Goal: Task Accomplishment & Management: Manage account settings

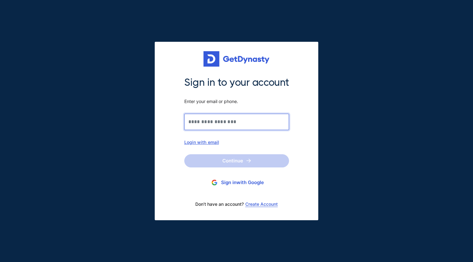
click at [216, 125] on input "Sign in to your account Enter your email or phone." at bounding box center [236, 122] width 105 height 16
click at [224, 122] on input "Sign in to your account Enter your email or phone." at bounding box center [236, 122] width 105 height 16
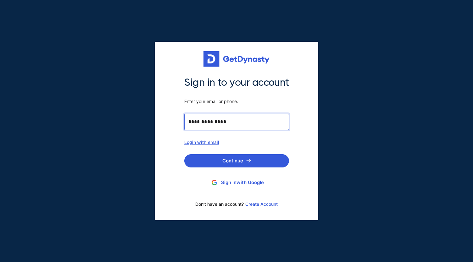
type input "**********"
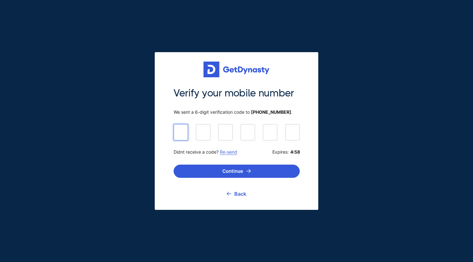
click at [183, 138] on input at bounding box center [236, 132] width 126 height 16
type input "******"
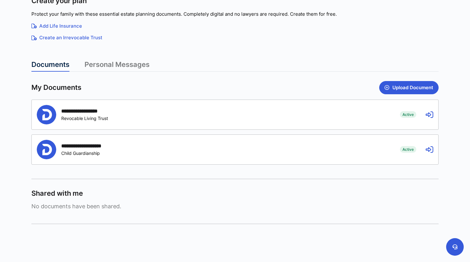
scroll to position [123, 0]
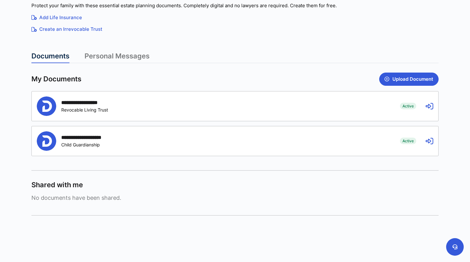
click at [340, 101] on div "**********" at bounding box center [214, 105] width 354 height 19
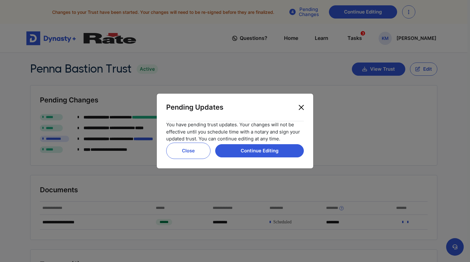
click at [301, 106] on button "Close" at bounding box center [301, 107] width 10 height 10
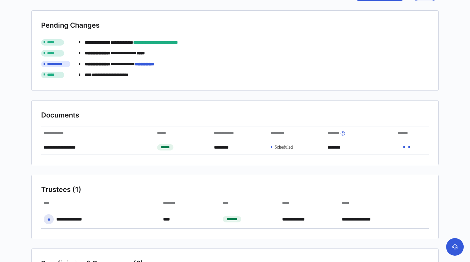
scroll to position [157, 0]
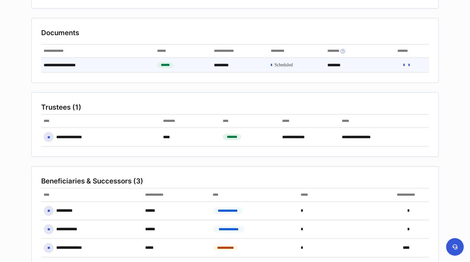
click at [75, 65] on div "**********" at bounding box center [98, 65] width 114 height 14
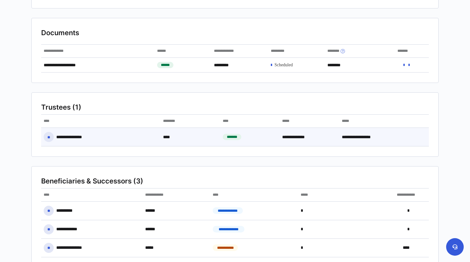
scroll to position [217, 0]
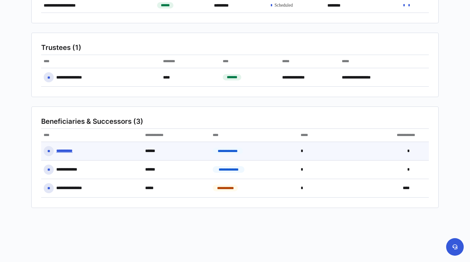
click at [72, 150] on div "**********" at bounding box center [68, 151] width 24 height 6
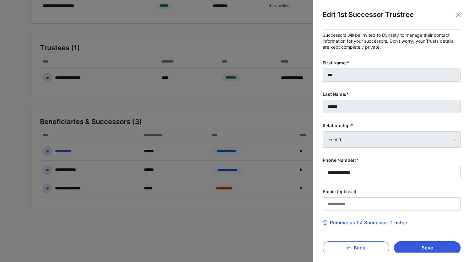
scroll to position [12, 0]
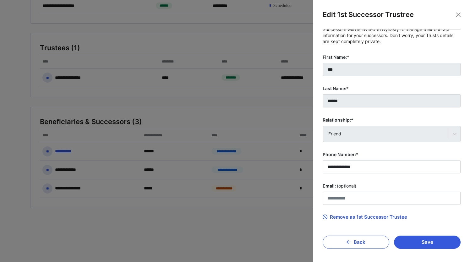
click at [381, 216] on span "Remove as 1st Successor Trustee" at bounding box center [365, 217] width 85 height 6
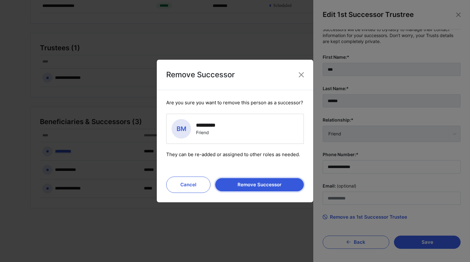
click at [272, 183] on button "Remove Successor" at bounding box center [259, 184] width 89 height 13
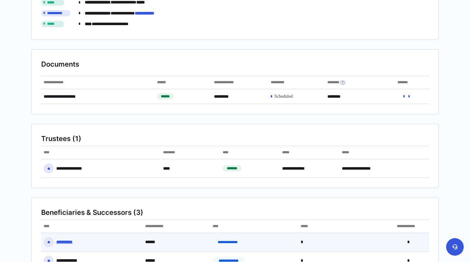
scroll to position [217, 0]
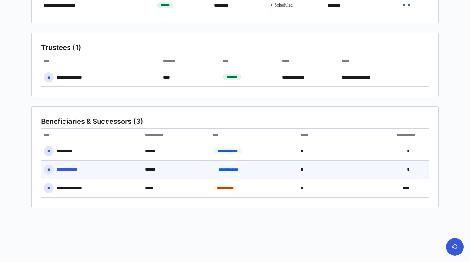
click at [74, 167] on div "**********" at bounding box center [70, 170] width 28 height 6
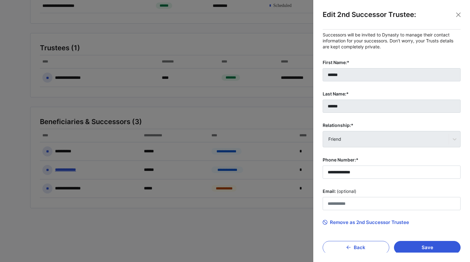
scroll to position [12, 0]
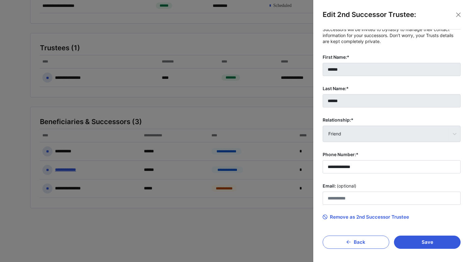
click at [347, 216] on span "Remove as 2nd Successor Trustee" at bounding box center [366, 217] width 86 height 6
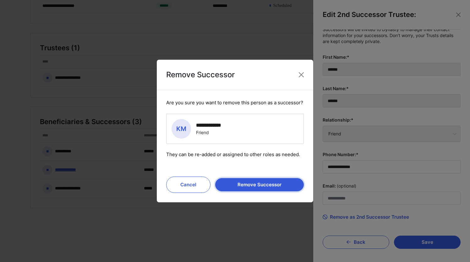
click at [257, 182] on button "Remove Successor" at bounding box center [259, 184] width 89 height 13
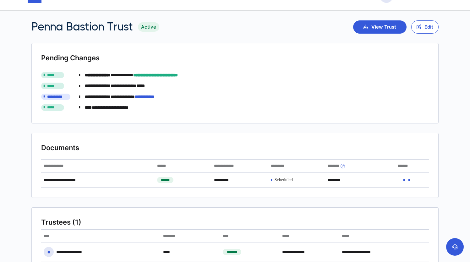
scroll to position [0, 0]
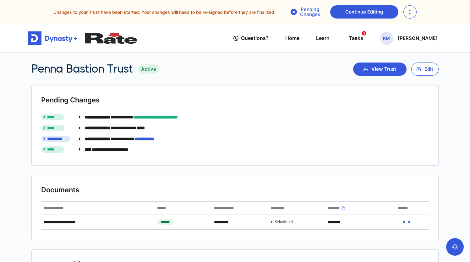
click at [360, 40] on div "Tasks 3" at bounding box center [356, 38] width 14 height 12
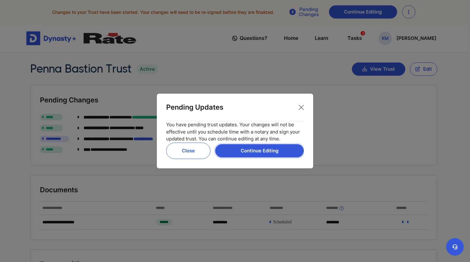
click at [250, 151] on button "Continue Editing" at bounding box center [259, 150] width 89 height 13
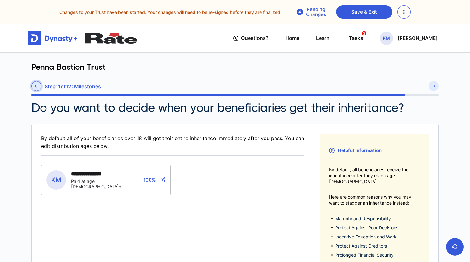
click at [38, 86] on icon at bounding box center [37, 86] width 4 height 5
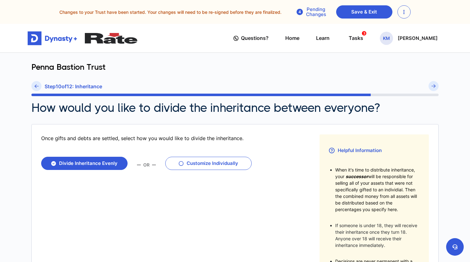
click at [405, 13] on button "button" at bounding box center [403, 11] width 13 height 13
click at [413, 39] on p "[PERSON_NAME]" at bounding box center [418, 38] width 40 height 5
click at [398, 63] on link "Profile" at bounding box center [387, 60] width 50 height 17
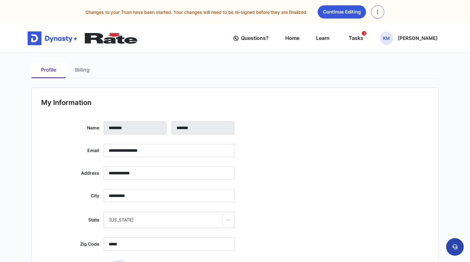
click at [461, 247] on button at bounding box center [455, 247] width 18 height 18
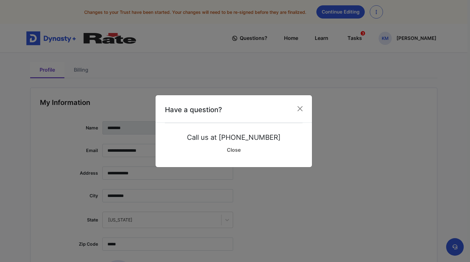
click at [238, 150] on link "Close" at bounding box center [234, 150] width 138 height 16
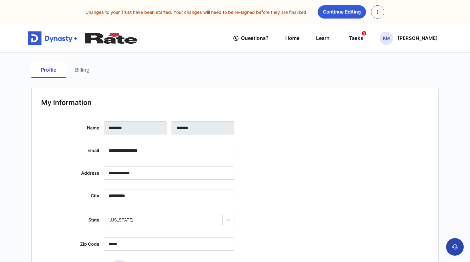
click at [454, 248] on icon at bounding box center [454, 246] width 5 height 5
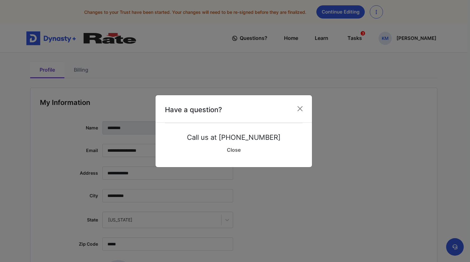
click at [235, 149] on link "Close" at bounding box center [234, 150] width 138 height 16
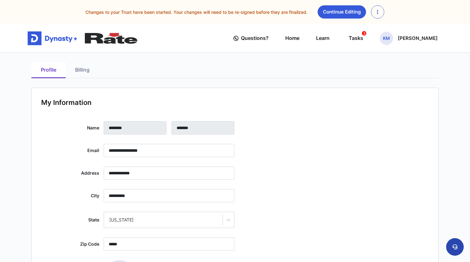
click at [456, 244] on icon at bounding box center [454, 246] width 5 height 5
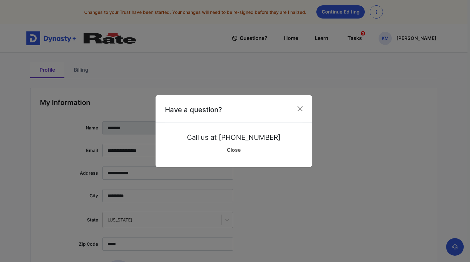
click at [239, 149] on link "Close" at bounding box center [234, 150] width 138 height 16
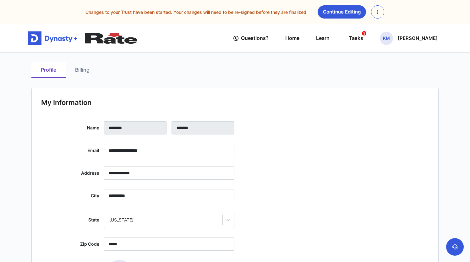
click at [74, 68] on link "Billing" at bounding box center [82, 70] width 33 height 16
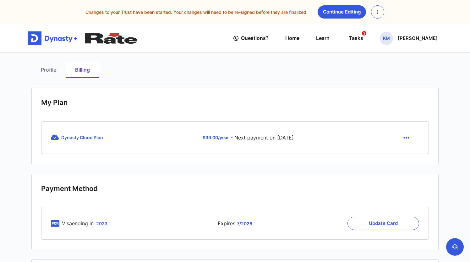
click at [408, 136] on icon "button" at bounding box center [406, 137] width 6 height 7
click at [405, 154] on link "Cancel" at bounding box center [407, 153] width 26 height 10
click at [408, 135] on icon "button" at bounding box center [406, 137] width 6 height 7
click at [403, 155] on link "Cancel" at bounding box center [407, 153] width 26 height 10
click at [406, 134] on icon "button" at bounding box center [406, 137] width 6 height 7
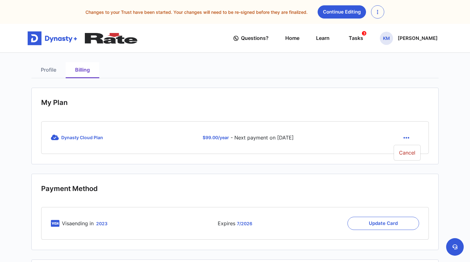
click at [52, 67] on link "Profile" at bounding box center [48, 70] width 34 height 16
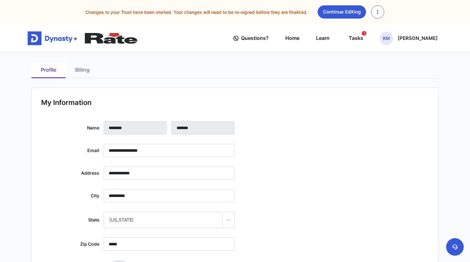
click at [76, 72] on link "Billing" at bounding box center [82, 70] width 33 height 16
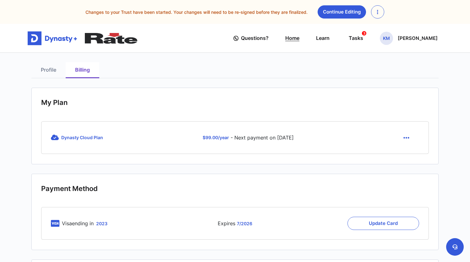
click at [299, 39] on link "Home" at bounding box center [292, 38] width 14 height 18
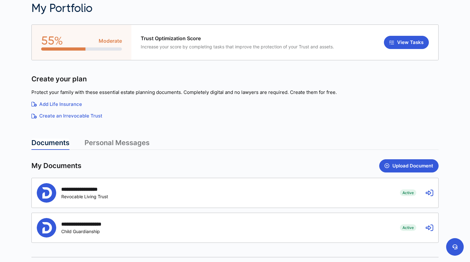
scroll to position [123, 0]
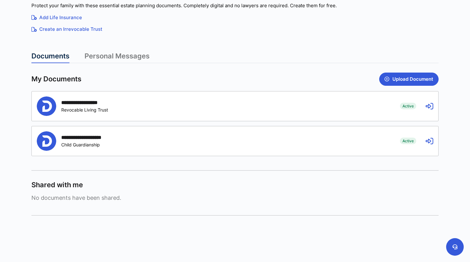
click at [115, 52] on link "Personal Messages" at bounding box center [117, 57] width 65 height 11
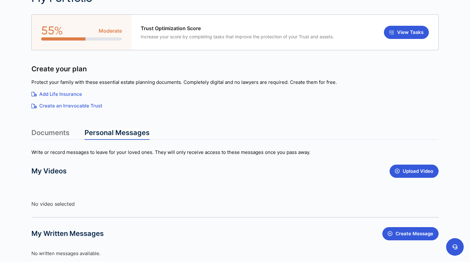
scroll to position [0, 0]
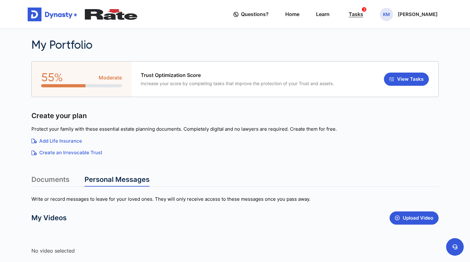
click at [363, 14] on div "Tasks 3" at bounding box center [356, 14] width 14 height 12
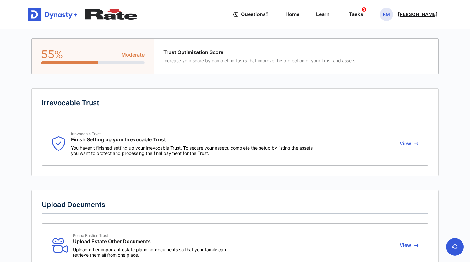
click at [411, 16] on p "[PERSON_NAME]" at bounding box center [418, 14] width 40 height 5
click at [386, 51] on link "My Portfolio" at bounding box center [387, 53] width 50 height 17
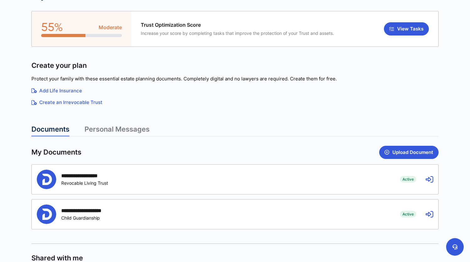
scroll to position [123, 0]
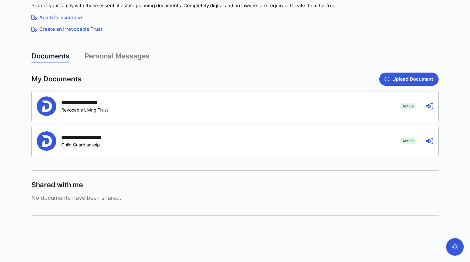
click at [120, 57] on link "Personal Messages" at bounding box center [117, 57] width 65 height 11
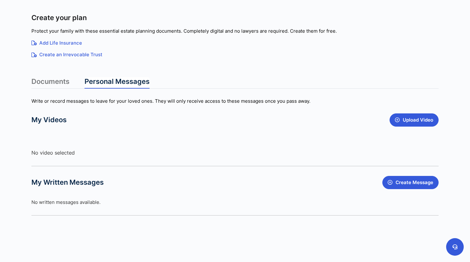
scroll to position [0, 0]
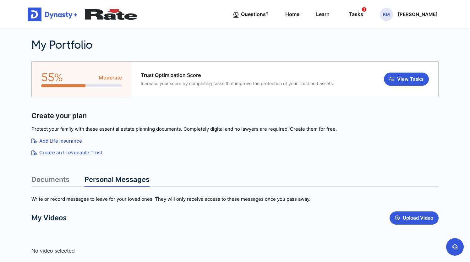
click at [260, 14] on span "Questions?" at bounding box center [255, 14] width 28 height 12
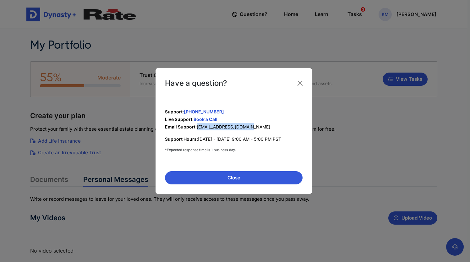
drag, startPoint x: 254, startPoint y: 129, endPoint x: 197, endPoint y: 130, distance: 56.9
click at [197, 130] on div "Support: +1 (650) 590-0434 Live Support: Book a Call Email Support: support@get…" at bounding box center [234, 130] width 138 height 45
copy span "support@getdynasty.com"
click at [301, 79] on button "Close" at bounding box center [300, 83] width 10 height 10
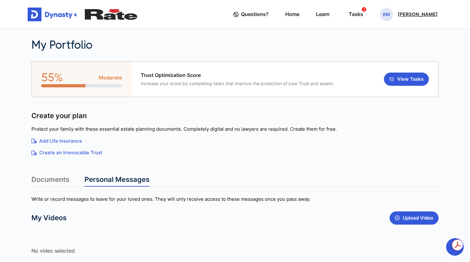
click at [410, 14] on p "[PERSON_NAME]" at bounding box center [418, 14] width 40 height 5
click at [363, 12] on div "Tasks 3" at bounding box center [356, 14] width 14 height 12
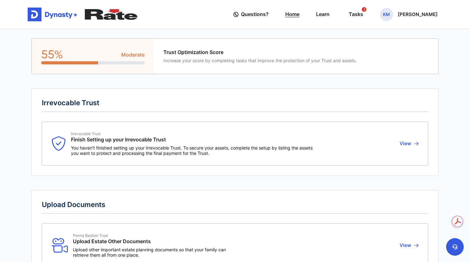
click at [295, 12] on link "Home" at bounding box center [292, 14] width 14 height 18
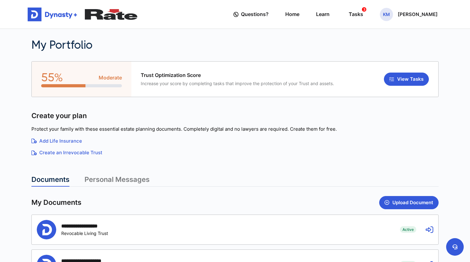
scroll to position [123, 0]
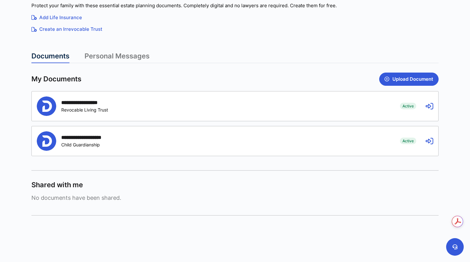
click at [429, 103] on icon at bounding box center [430, 106] width 8 height 8
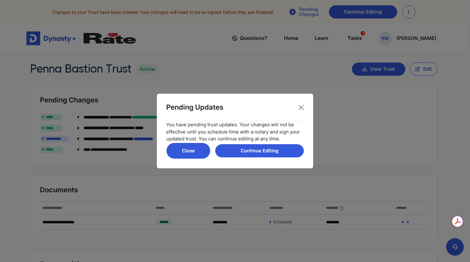
click at [195, 150] on button "Close" at bounding box center [188, 151] width 44 height 16
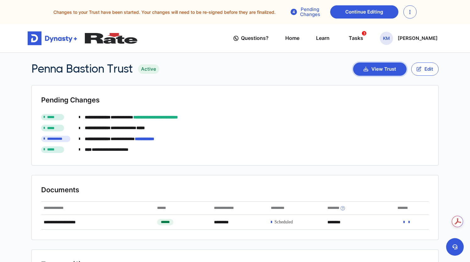
click at [377, 68] on button "View Trust" at bounding box center [379, 69] width 53 height 13
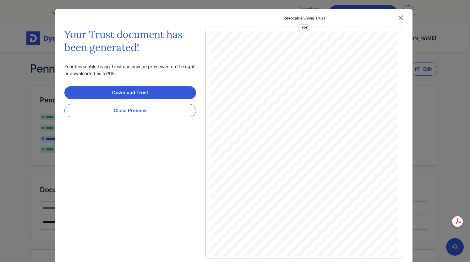
scroll to position [3, 0]
click at [400, 18] on button "Close" at bounding box center [400, 17] width 9 height 9
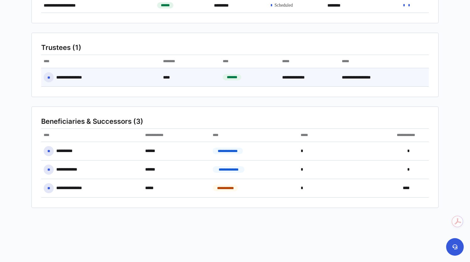
scroll to position [0, 0]
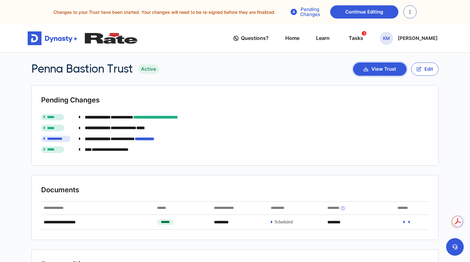
click at [374, 63] on button "View Trust" at bounding box center [379, 69] width 53 height 13
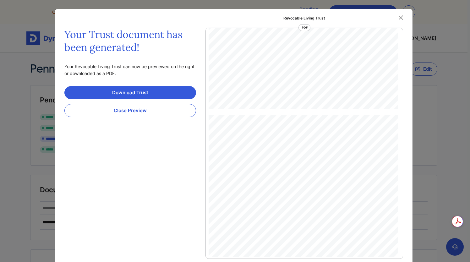
scroll to position [631, 0]
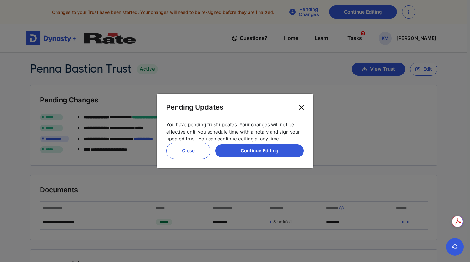
click at [298, 109] on button "Close" at bounding box center [301, 107] width 10 height 10
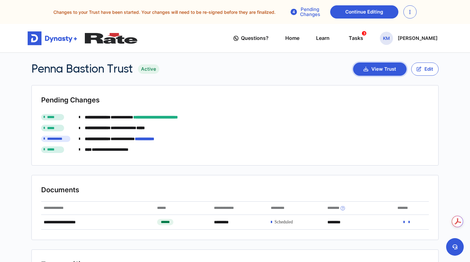
click at [381, 66] on button "View Trust" at bounding box center [379, 69] width 53 height 13
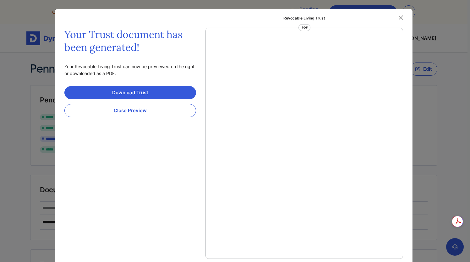
click at [286, 119] on div at bounding box center [304, 143] width 198 height 231
click at [161, 96] on link "Download Trust" at bounding box center [130, 92] width 132 height 13
click at [398, 16] on button "Close" at bounding box center [400, 17] width 9 height 9
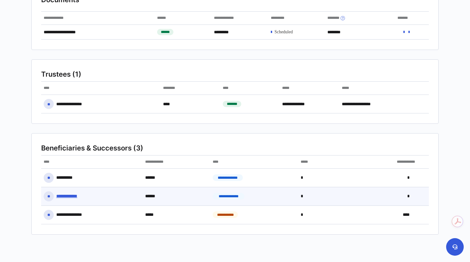
scroll to position [217, 0]
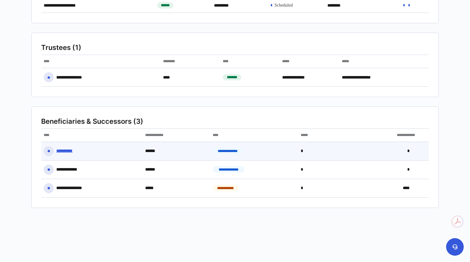
click at [236, 149] on span "**********" at bounding box center [228, 151] width 30 height 6
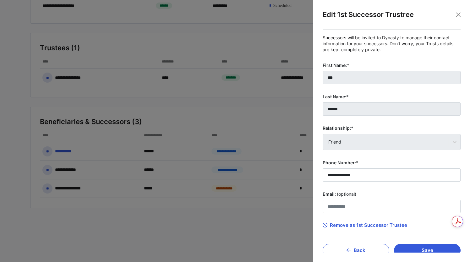
scroll to position [0, 0]
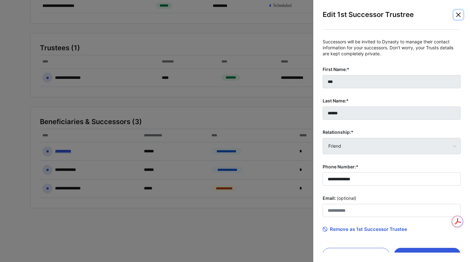
click at [459, 14] on button "Close" at bounding box center [458, 14] width 9 height 9
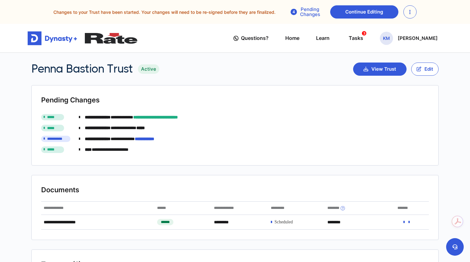
click at [303, 12] on div "Pending Changes" at bounding box center [305, 12] width 39 height 10
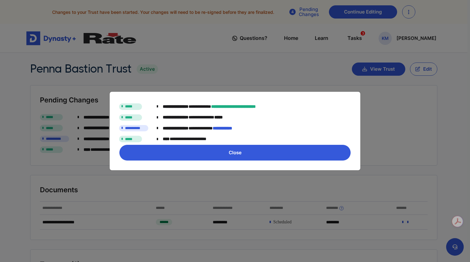
click at [234, 152] on button "Close" at bounding box center [235, 153] width 232 height 16
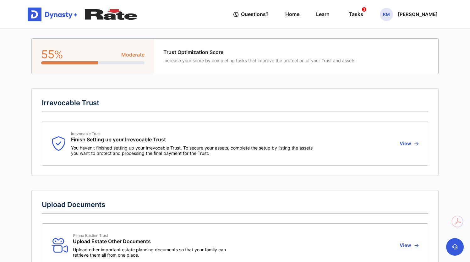
click at [297, 14] on link "Home" at bounding box center [292, 14] width 14 height 18
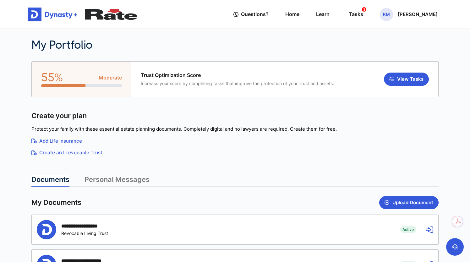
scroll to position [123, 0]
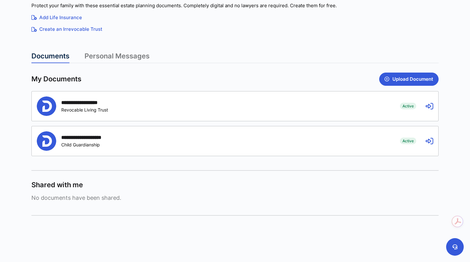
click at [91, 138] on div "**********" at bounding box center [89, 137] width 56 height 6
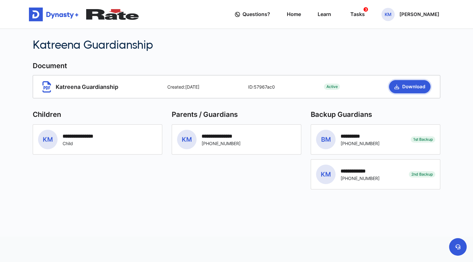
click at [400, 84] on button "Download" at bounding box center [409, 86] width 41 height 13
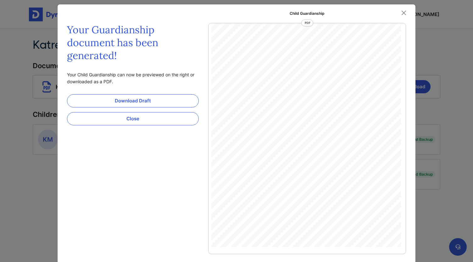
scroll to position [6, 0]
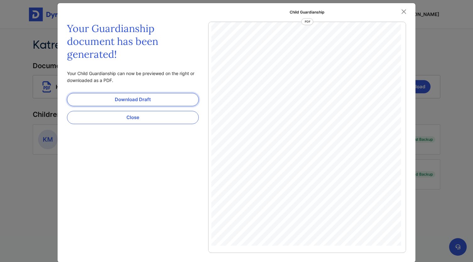
click at [166, 99] on link "Download Draft" at bounding box center [133, 99] width 132 height 13
click at [404, 12] on button "Close" at bounding box center [403, 11] width 9 height 9
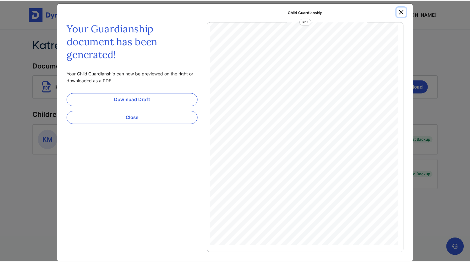
scroll to position [0, 0]
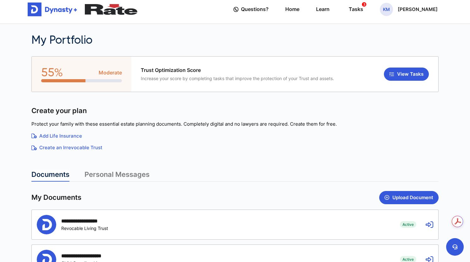
scroll to position [123, 0]
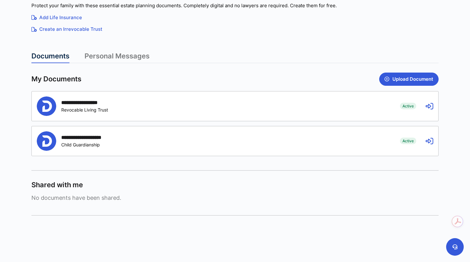
click at [126, 52] on link "Personal Messages" at bounding box center [117, 57] width 65 height 11
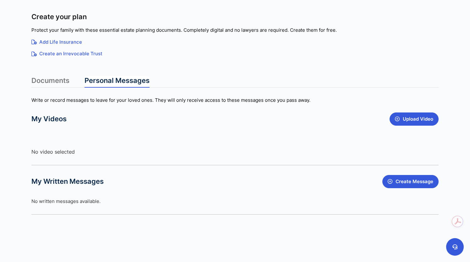
scroll to position [98, 0]
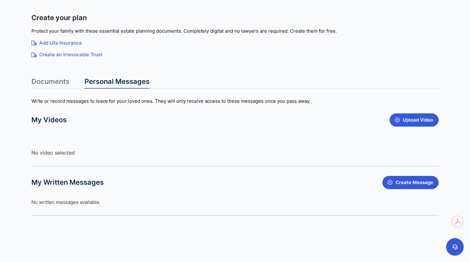
click at [55, 79] on link "Documents" at bounding box center [50, 82] width 38 height 11
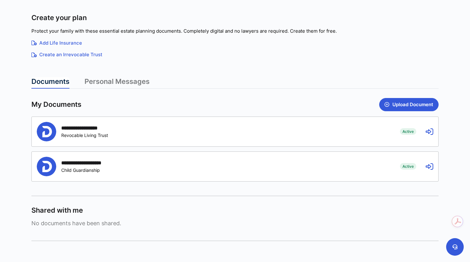
click at [140, 129] on div "**********" at bounding box center [214, 131] width 354 height 19
click at [144, 128] on div "**********" at bounding box center [214, 131] width 354 height 19
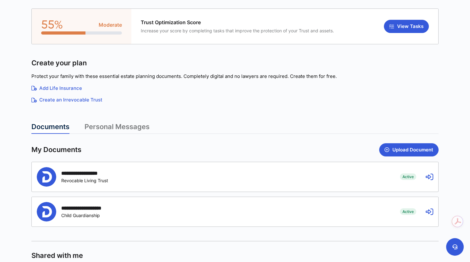
scroll to position [0, 0]
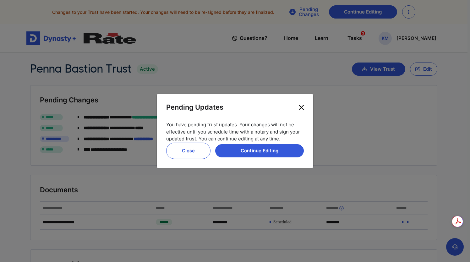
click at [300, 105] on button "Close" at bounding box center [301, 107] width 10 height 10
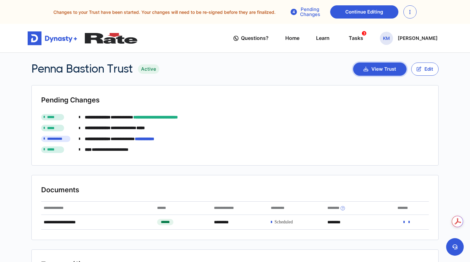
click at [383, 66] on button "View Trust" at bounding box center [379, 69] width 53 height 13
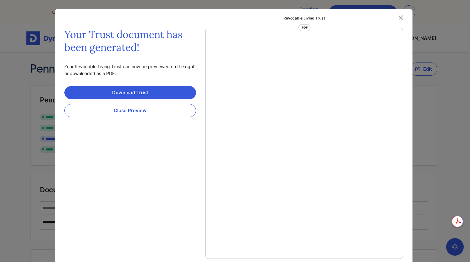
click at [343, 62] on div at bounding box center [304, 143] width 198 height 231
click at [327, 78] on div "DECLARATION OF Penna Bastion Trust This Declaration of Trust made on [DATE] TRU…" at bounding box center [300, 162] width 182 height 236
drag, startPoint x: 326, startPoint y: 76, endPoint x: 272, endPoint y: 75, distance: 54.0
click at [272, 75] on div "DECLARATION OF Penna Bastion Trust This Declaration of Trust made on [DATE] TRU…" at bounding box center [300, 162] width 182 height 236
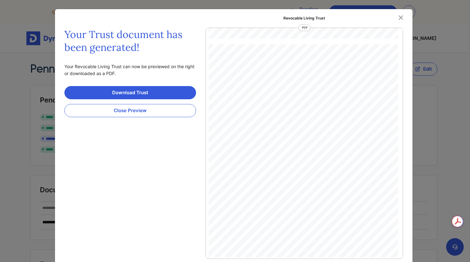
click at [302, 85] on div "DECLARATION OF Penna Bastion Trust This Declaration of Trust made on [DATE] TRU…" at bounding box center [300, 162] width 182 height 236
drag, startPoint x: 328, startPoint y: 76, endPoint x: 292, endPoint y: 75, distance: 36.1
click at [292, 75] on div "DECLARATION OF Penna Bastion Trust This Declaration of Trust made on [DATE] TRU…" at bounding box center [300, 162] width 182 height 236
drag, startPoint x: 278, startPoint y: 76, endPoint x: 333, endPoint y: 76, distance: 55.0
click at [333, 76] on div "DECLARATION OF Penna Bastion Trust This Declaration of Trust made on [DATE] TRU…" at bounding box center [300, 162] width 182 height 236
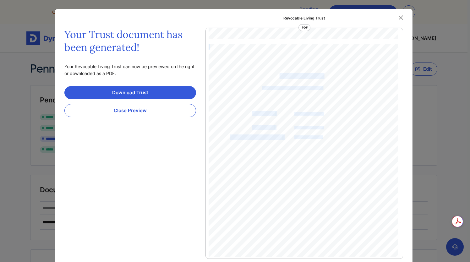
click at [274, 79] on div "DECLARATION OF Penna Bastion Trust This Declaration of Trust made on [DATE] TRU…" at bounding box center [300, 162] width 182 height 236
drag, startPoint x: 277, startPoint y: 75, endPoint x: 325, endPoint y: 76, distance: 47.4
click at [325, 76] on div "DECLARATION OF Penna Bastion Trust This Declaration of Trust made on [DATE] TRU…" at bounding box center [300, 162] width 182 height 236
click at [398, 17] on button "Close" at bounding box center [400, 17] width 9 height 9
